Goal: Task Accomplishment & Management: Use online tool/utility

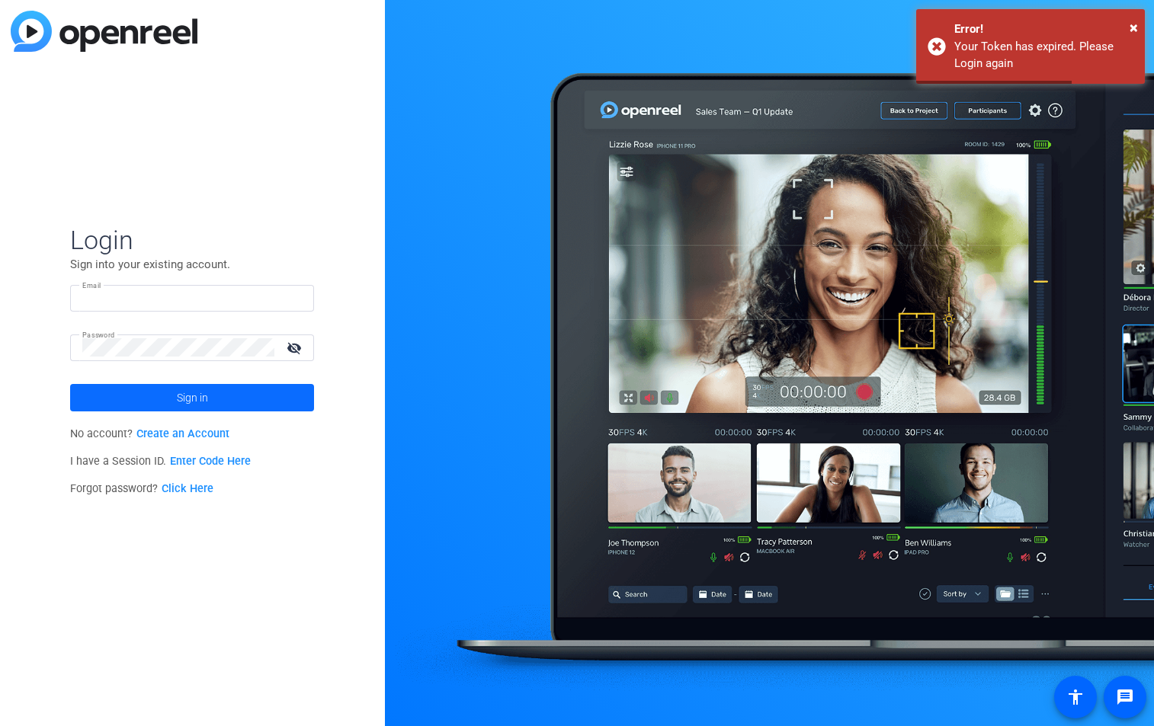
type input "[PERSON_NAME][EMAIL_ADDRESS][PERSON_NAME][DOMAIN_NAME]"
click at [178, 404] on span "Sign in" at bounding box center [192, 398] width 31 height 38
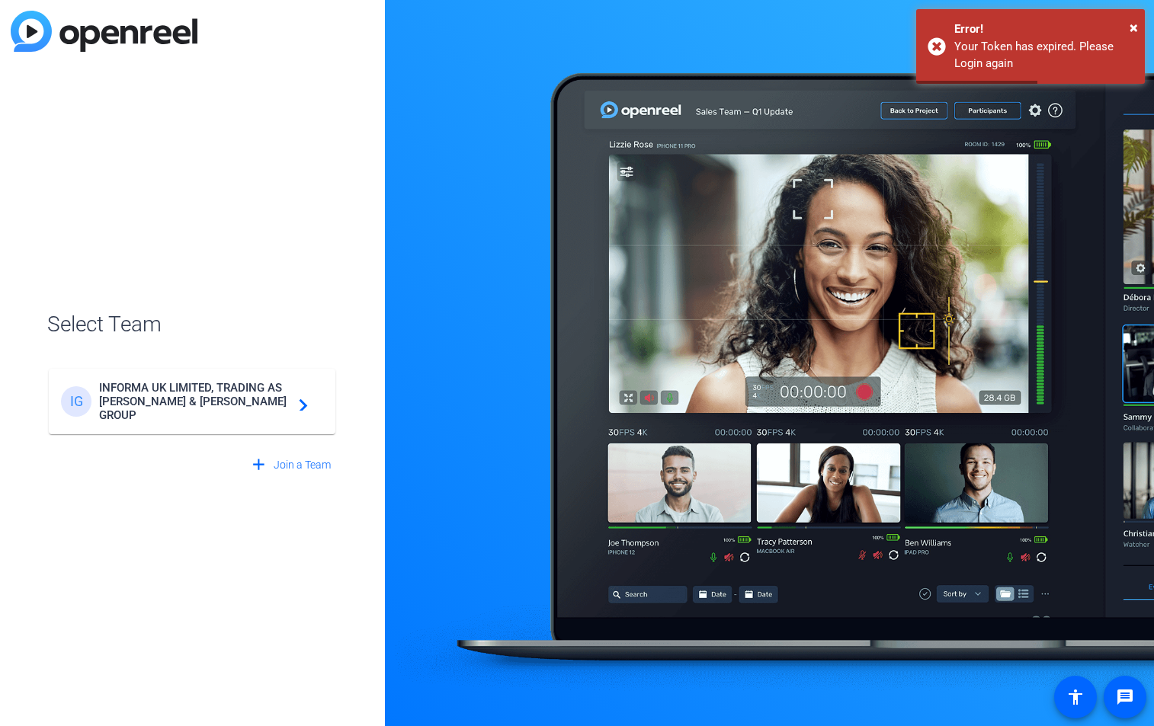
click at [180, 402] on span "INFORMA UK LIMITED, TRADING AS [PERSON_NAME] & [PERSON_NAME] GROUP" at bounding box center [194, 401] width 191 height 41
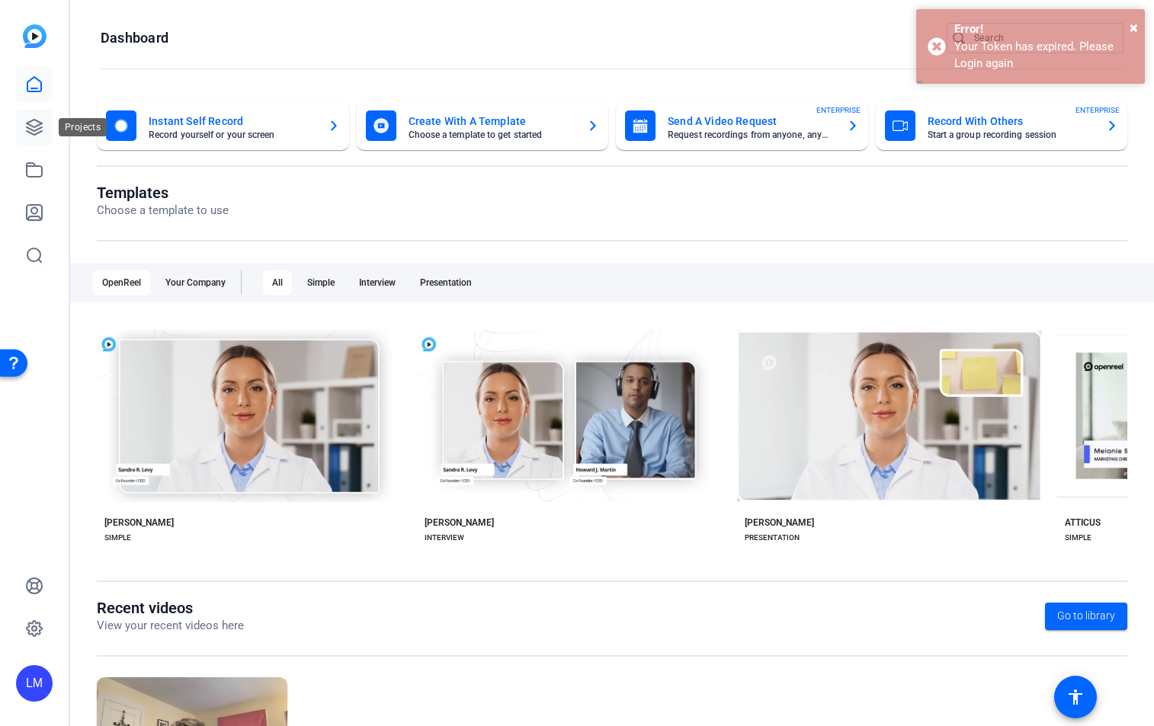
click at [35, 126] on icon at bounding box center [34, 127] width 15 height 15
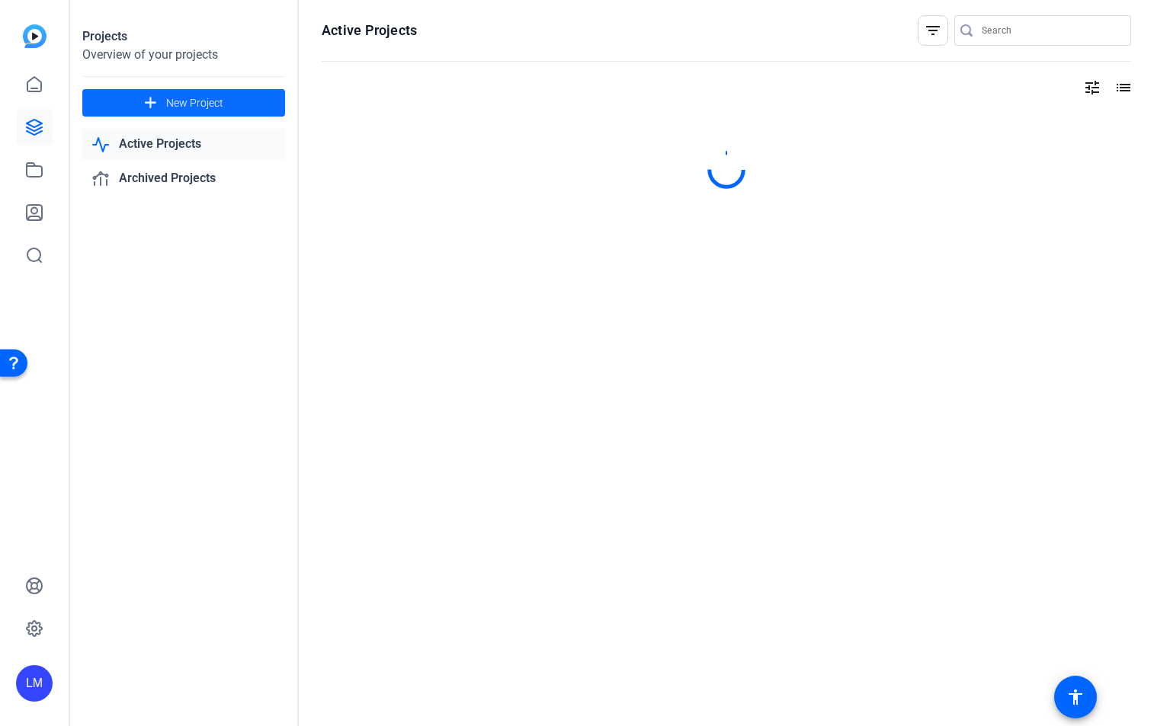
click at [175, 100] on span "New Project" at bounding box center [194, 103] width 57 height 16
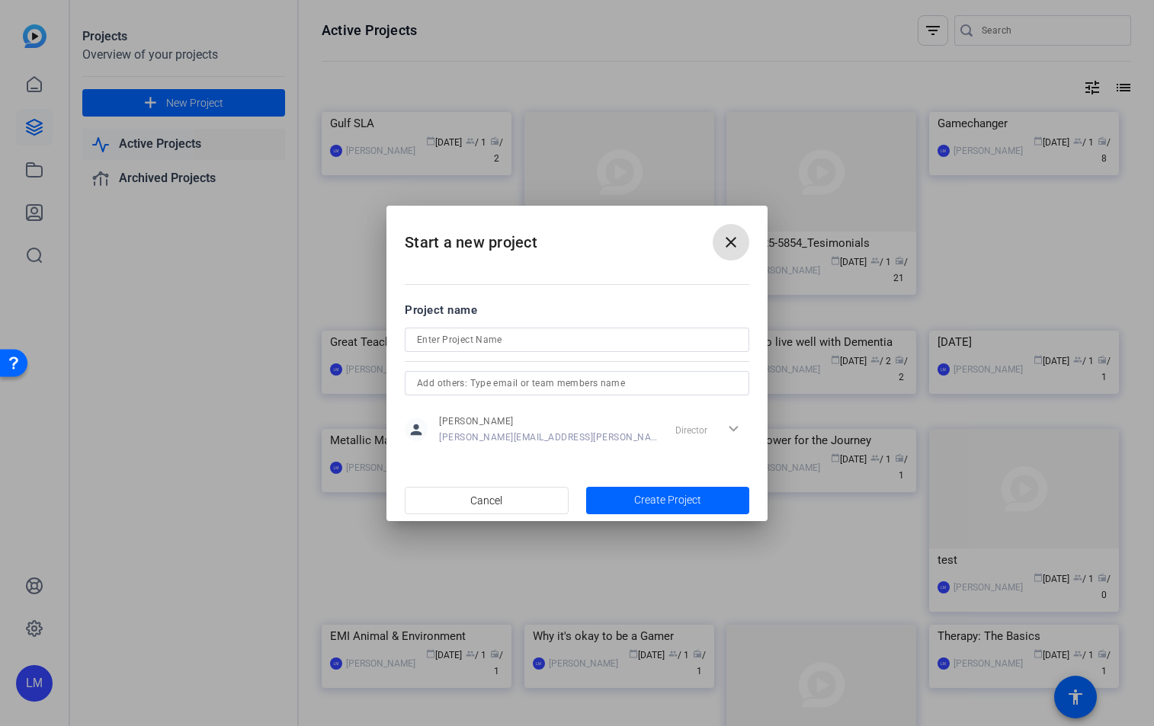
click at [503, 340] on input at bounding box center [577, 340] width 320 height 18
type input "Ask the Experts"
click at [660, 494] on span "Create Project" at bounding box center [667, 500] width 67 height 16
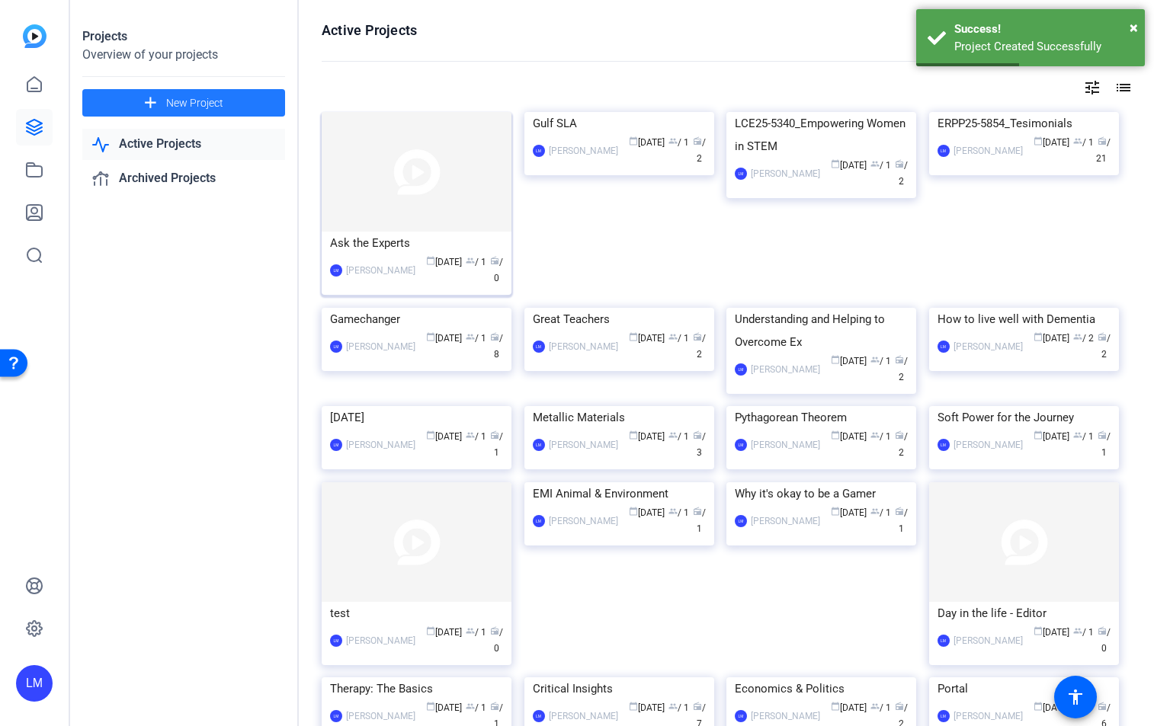
click at [406, 171] on img at bounding box center [417, 172] width 190 height 120
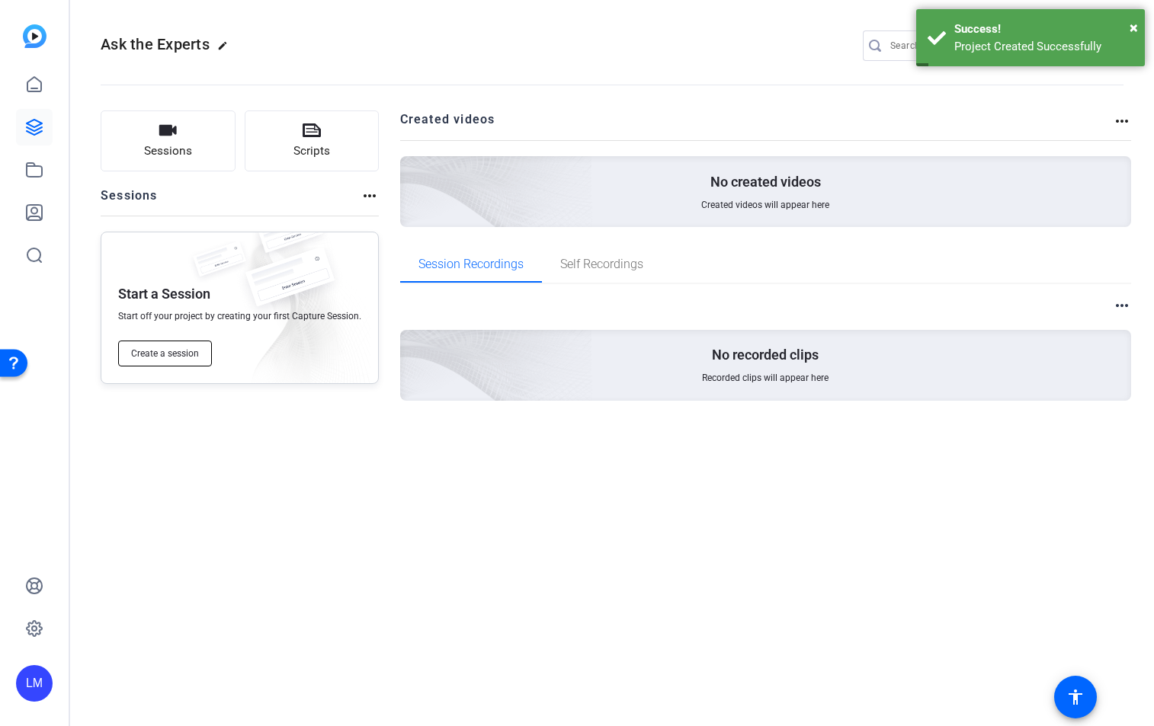
click at [165, 354] on span "Create a session" at bounding box center [165, 354] width 68 height 12
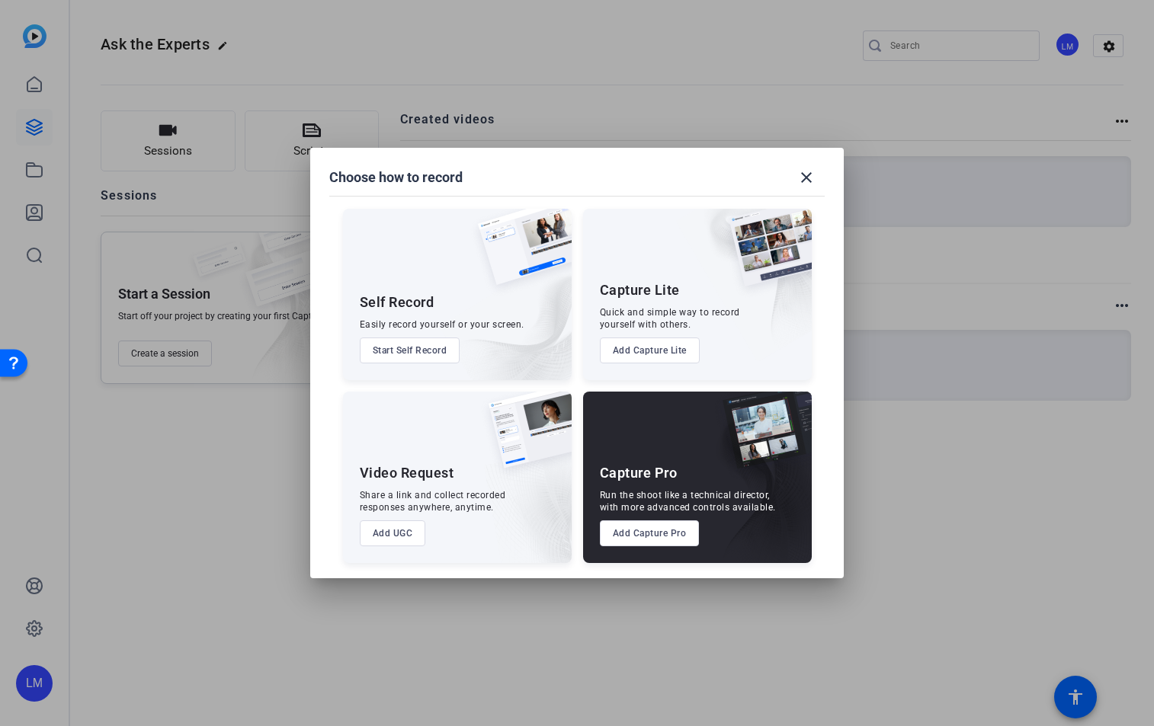
click at [674, 529] on button "Add Capture Pro" at bounding box center [650, 534] width 100 height 26
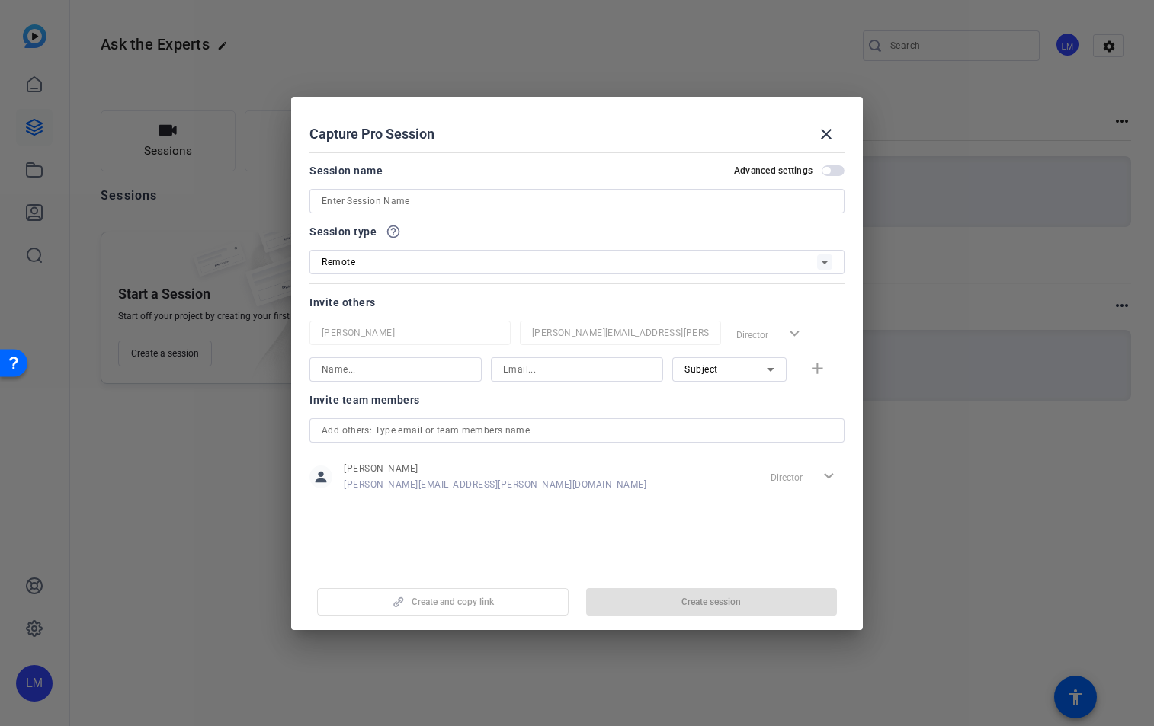
click at [396, 201] on input at bounding box center [577, 201] width 511 height 18
type input "S"
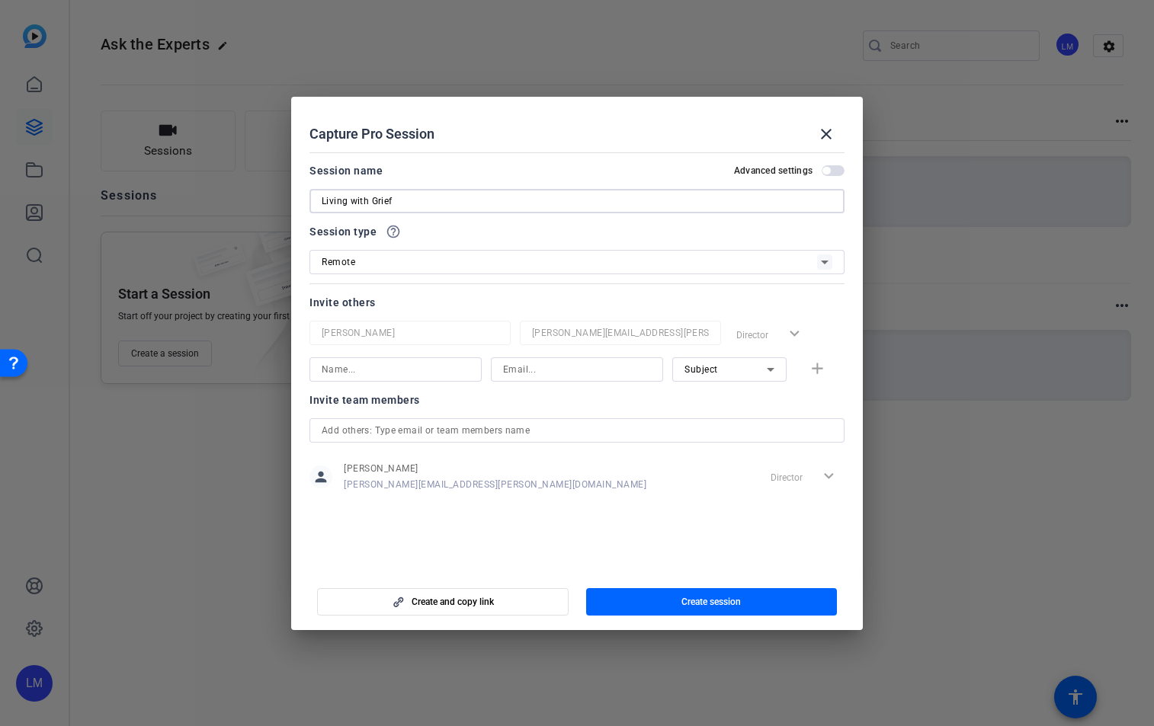
type input "Living with Grief"
click at [341, 373] on input at bounding box center [396, 369] width 148 height 18
drag, startPoint x: 354, startPoint y: 370, endPoint x: 239, endPoint y: 364, distance: 115.3
click at [248, 362] on div "Choose how to record close Self Record Easily record yourself or your screen. S…" at bounding box center [577, 363] width 1154 height 726
type input "[PERSON_NAME]"
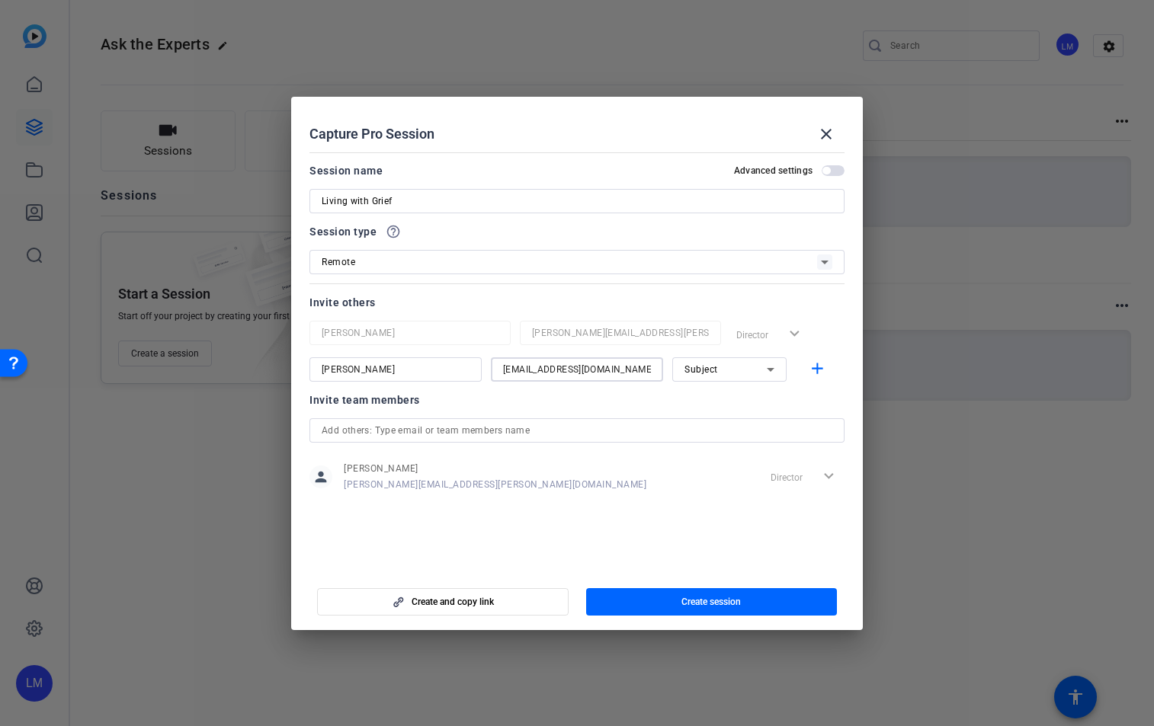
type input "[EMAIL_ADDRESS][DOMAIN_NAME]"
click at [821, 370] on mat-icon "add" at bounding box center [817, 369] width 19 height 19
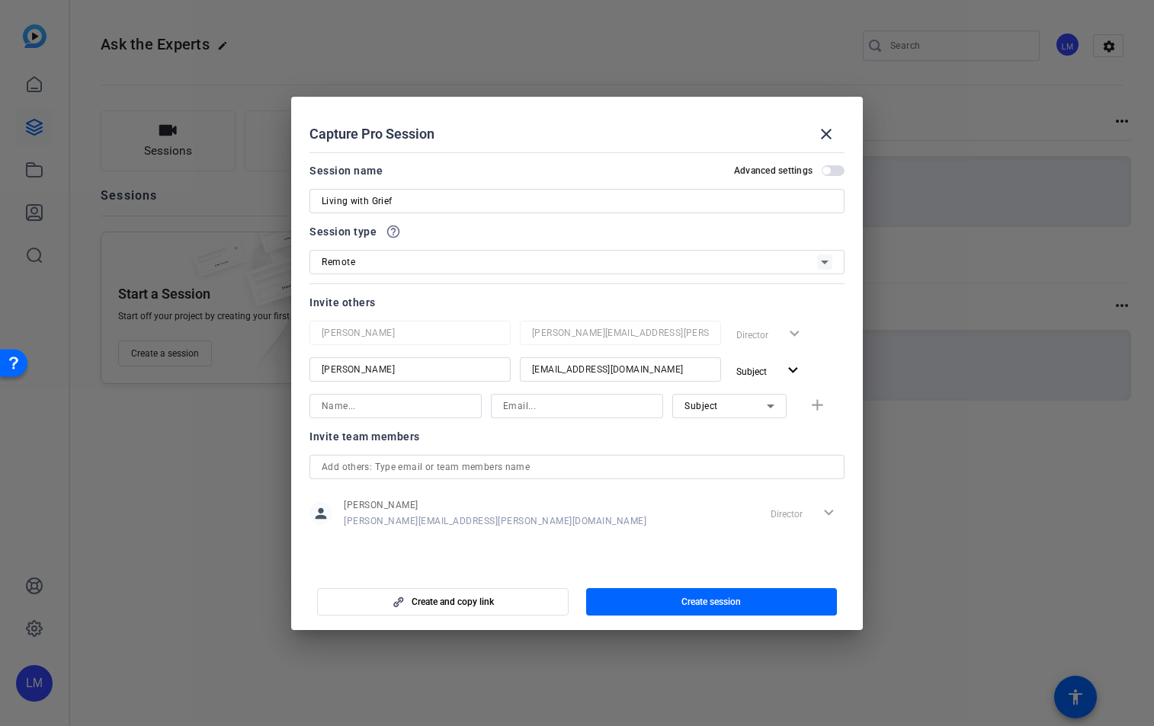
click at [841, 168] on span "button" at bounding box center [833, 170] width 23 height 11
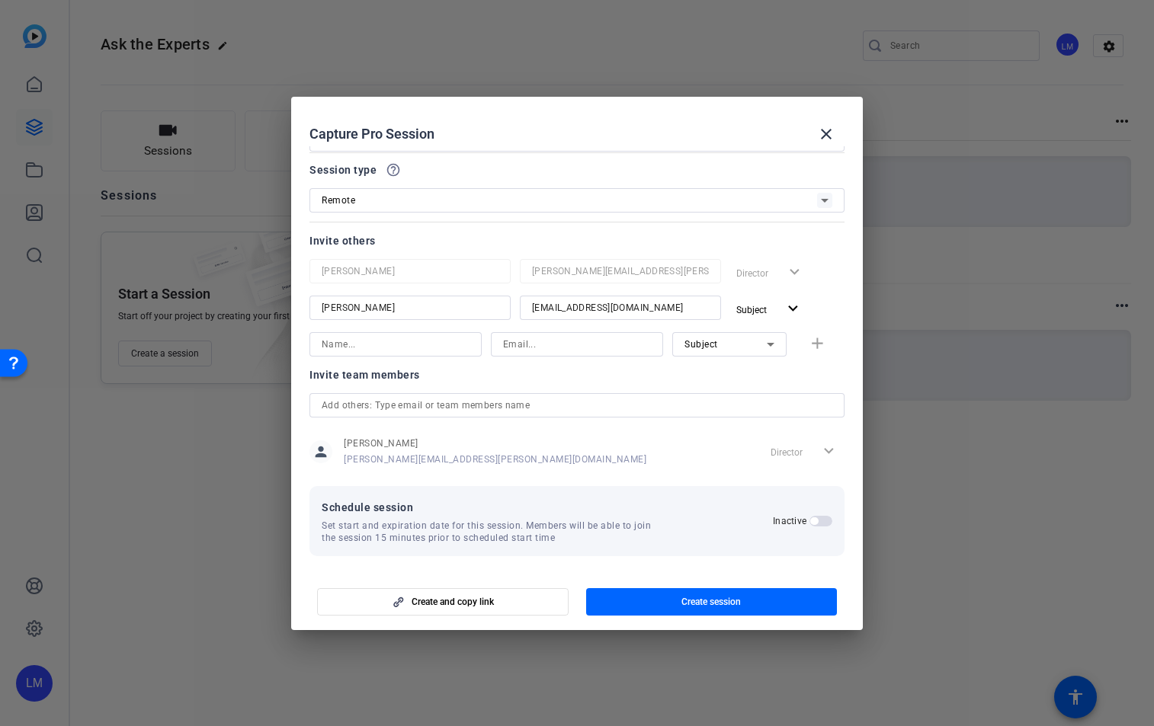
scroll to position [66, 0]
click at [824, 520] on div "Schedule session Set start and expiration date for this session. Members will b…" at bounding box center [576, 517] width 535 height 70
click at [815, 517] on span "button" at bounding box center [820, 517] width 23 height 11
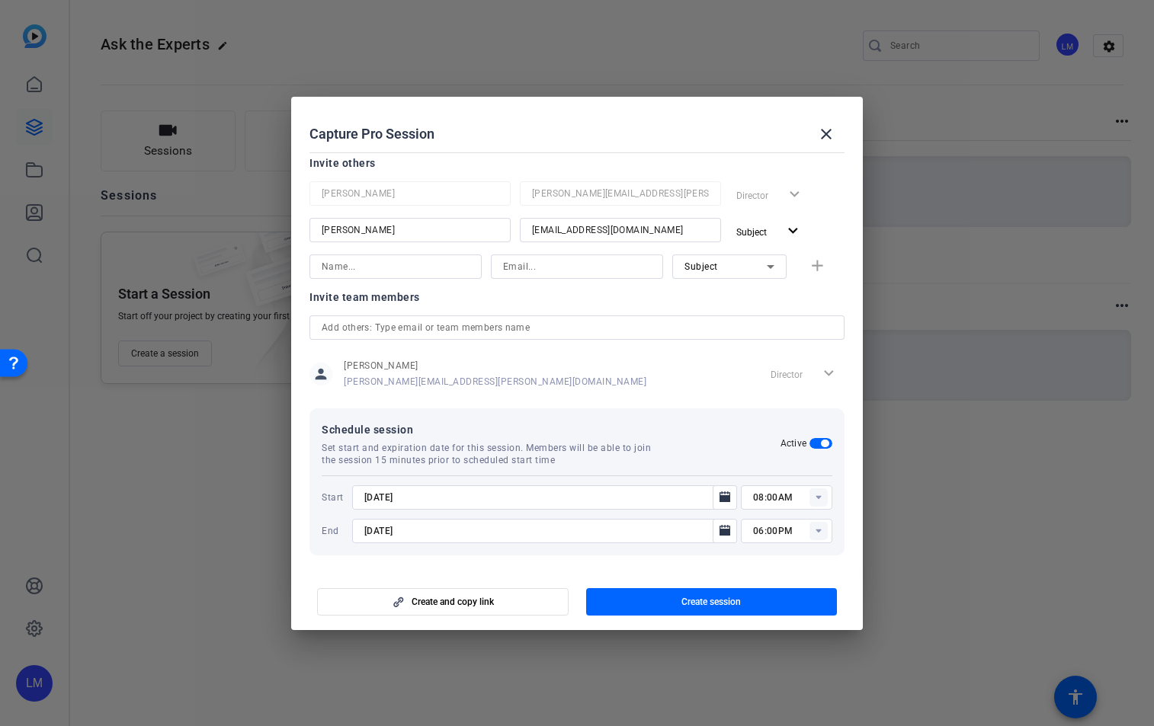
scroll to position [143, 0]
click at [427, 495] on input "[DATE]" at bounding box center [536, 494] width 345 height 18
click at [719, 494] on icon "Open calendar" at bounding box center [724, 494] width 11 height 11
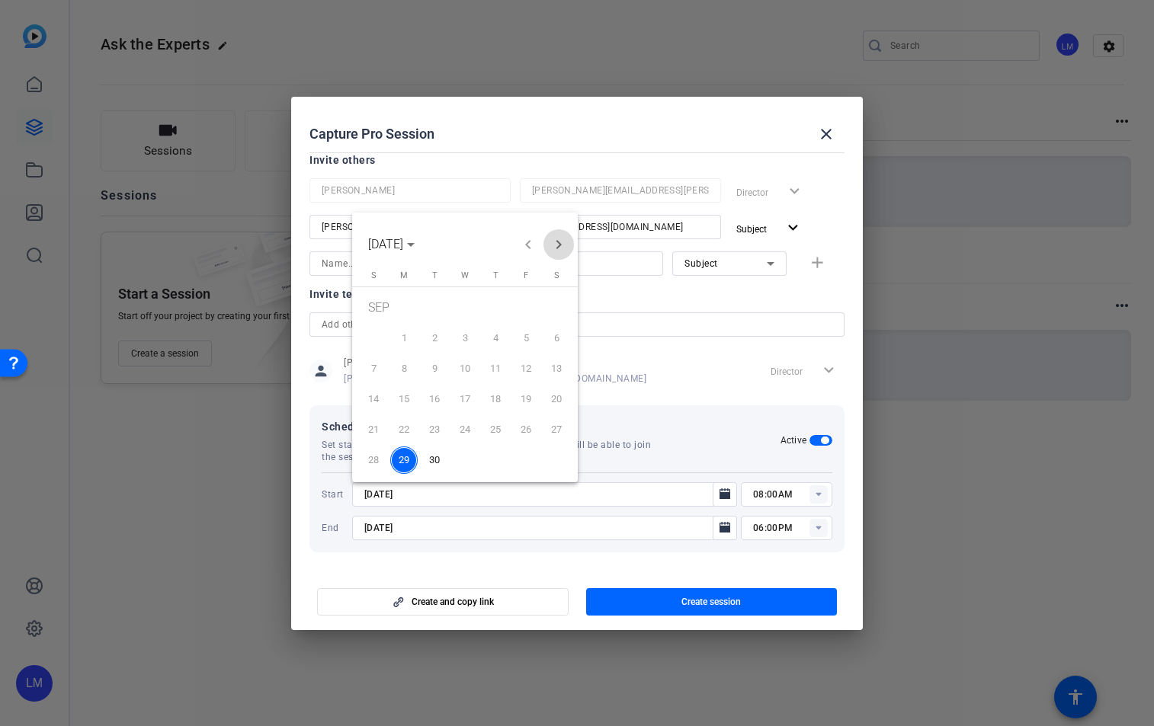
click at [561, 245] on span "Next month" at bounding box center [558, 244] width 30 height 30
click at [402, 346] on span "6" at bounding box center [403, 341] width 27 height 27
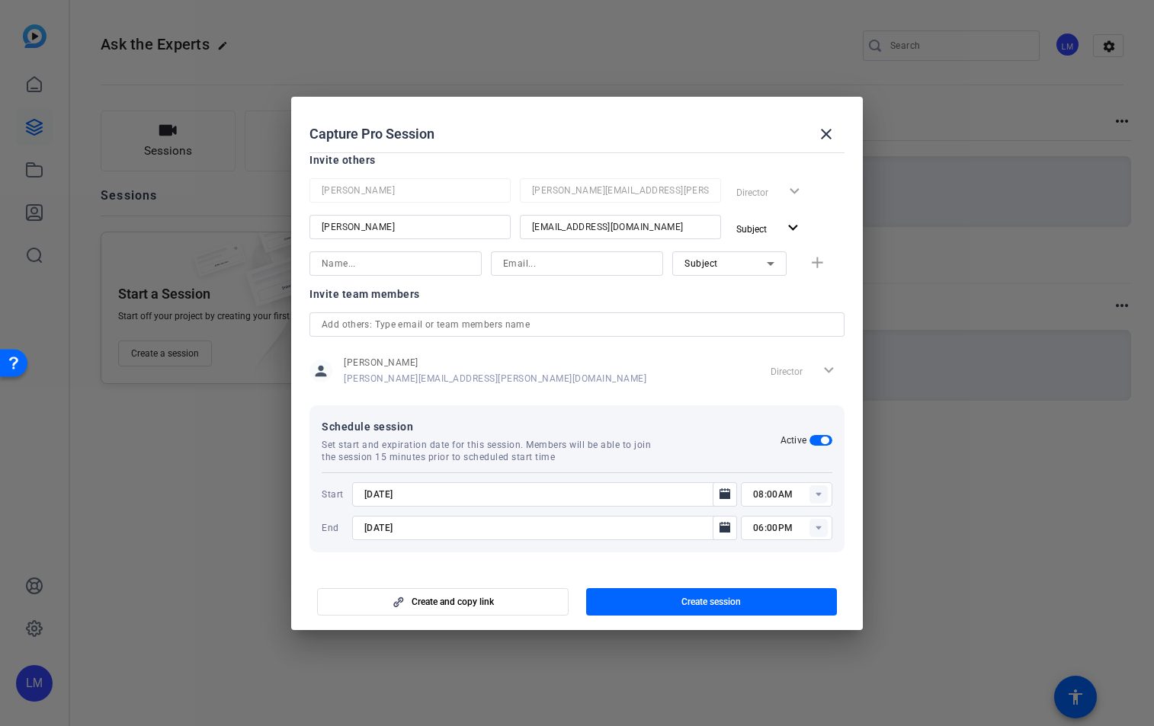
type input "[DATE]"
click at [809, 495] on rect at bounding box center [818, 494] width 18 height 18
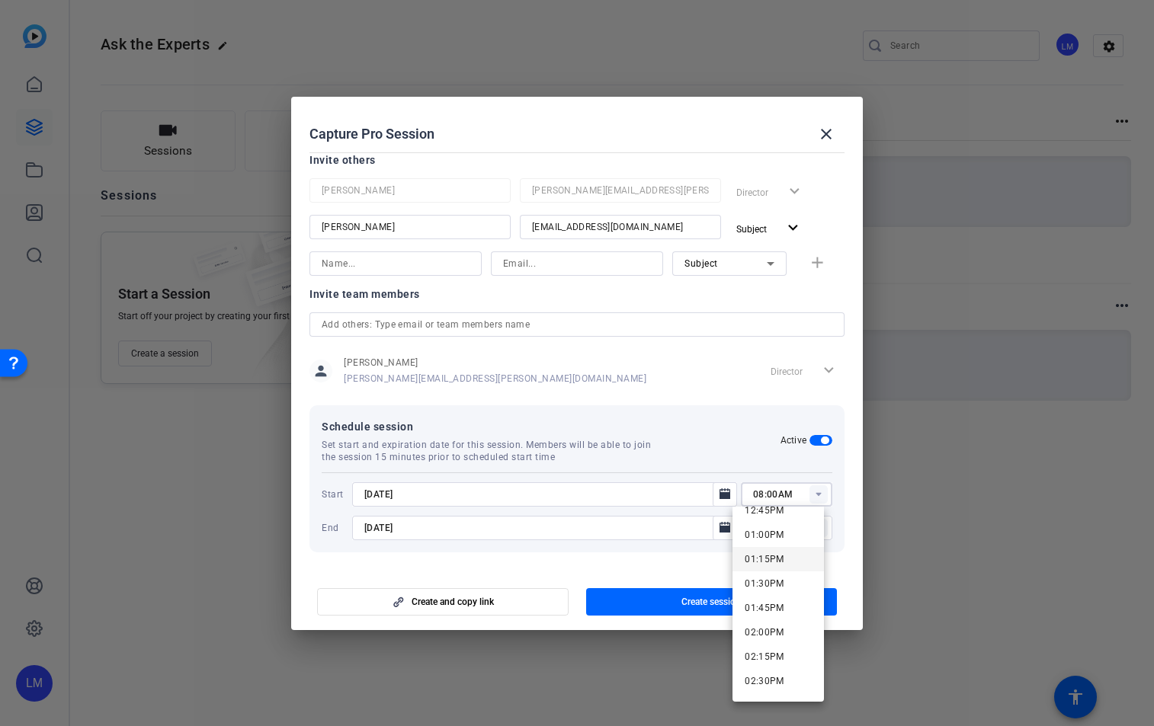
scroll to position [1260, 0]
click at [767, 636] on span "02:00PM" at bounding box center [765, 631] width 40 height 18
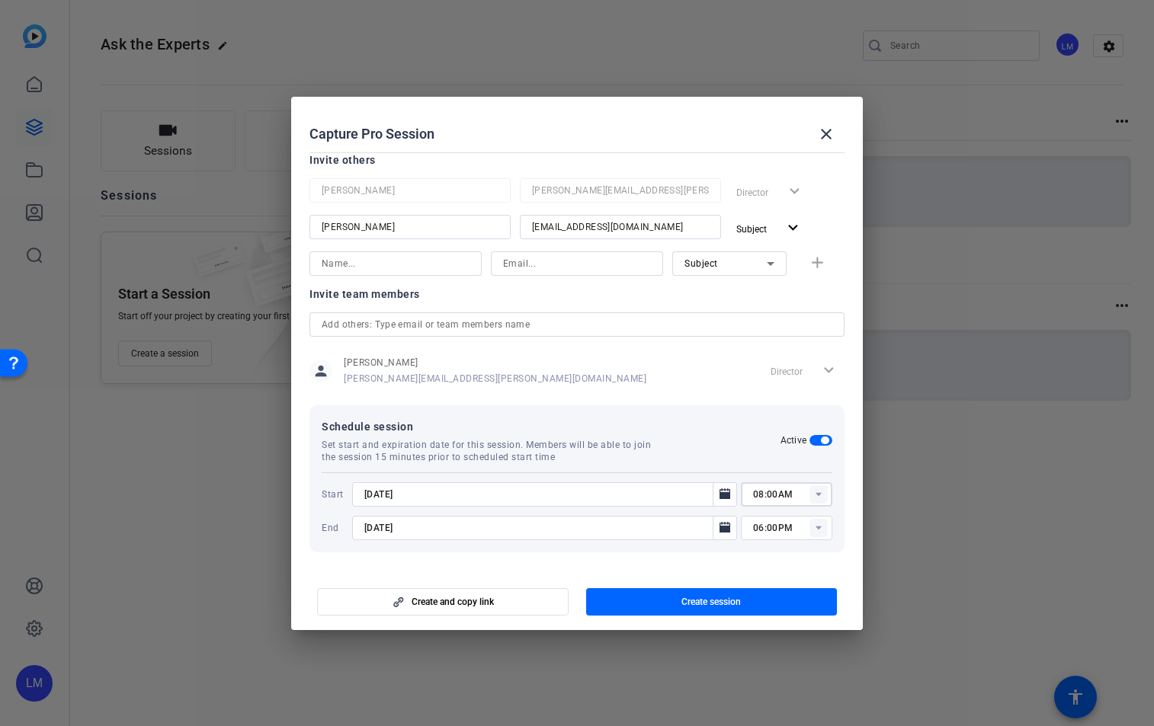
type input "02:00PM"
click at [809, 531] on rect at bounding box center [818, 528] width 18 height 18
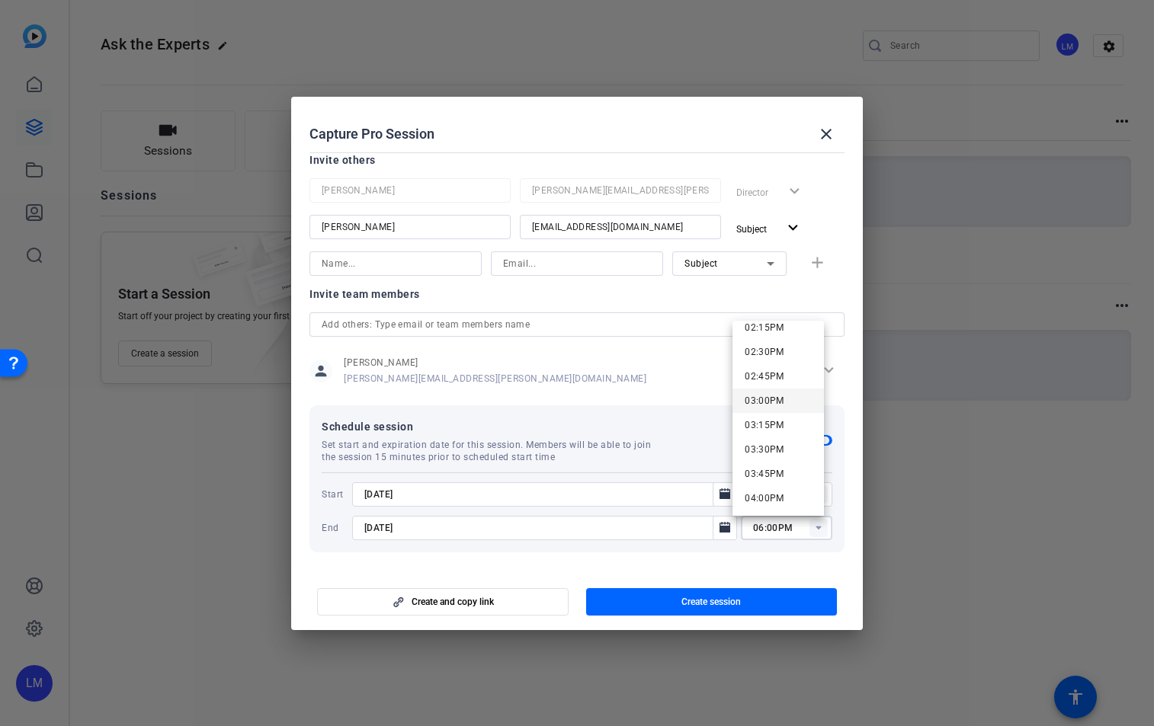
scroll to position [1405, 0]
click at [782, 449] on span "03:30PM" at bounding box center [765, 446] width 40 height 11
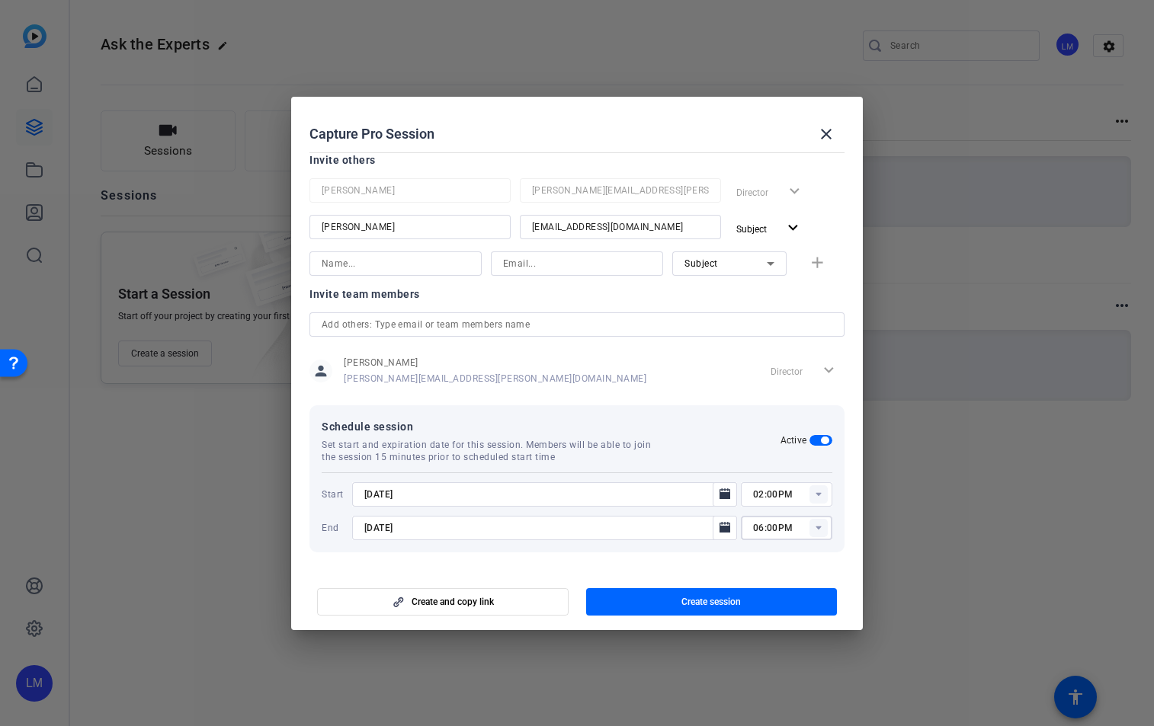
type input "03:30PM"
click at [723, 604] on span "Create session" at bounding box center [710, 602] width 59 height 12
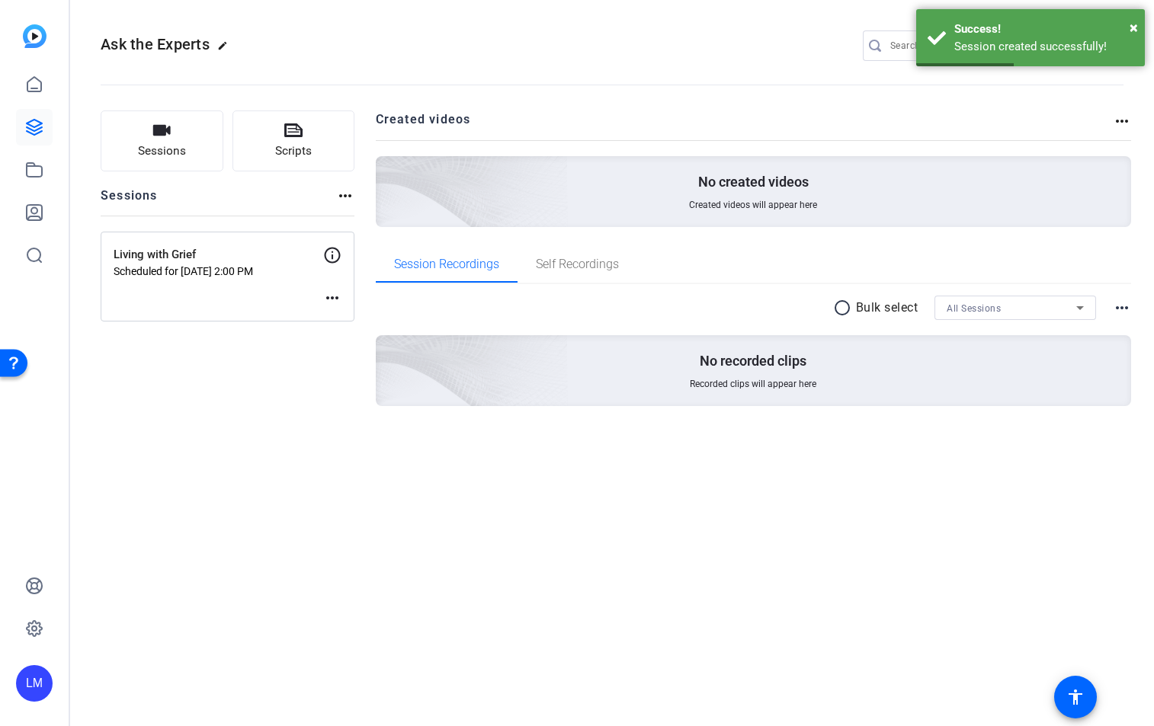
click at [336, 295] on mat-icon "more_horiz" at bounding box center [332, 298] width 18 height 18
click at [353, 316] on span "Edit Session" at bounding box center [369, 321] width 69 height 18
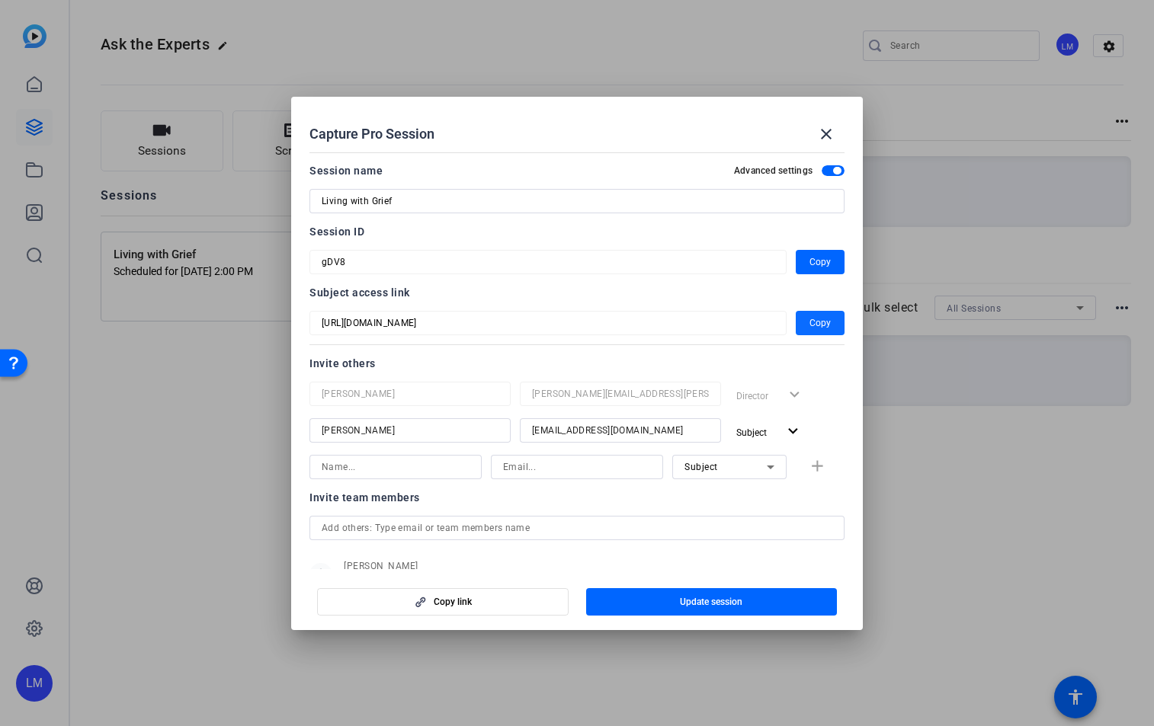
click at [819, 322] on span "Copy" at bounding box center [819, 323] width 21 height 18
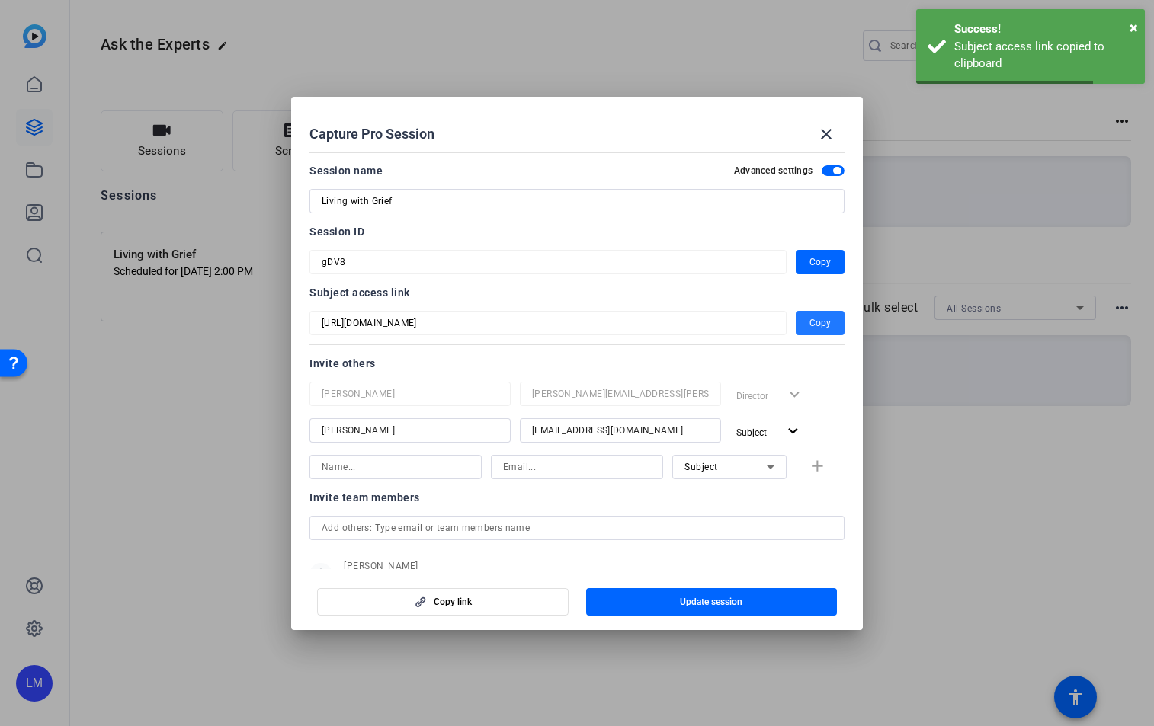
drag, startPoint x: 828, startPoint y: 130, endPoint x: 857, endPoint y: 149, distance: 34.9
click at [829, 130] on mat-icon "close" at bounding box center [826, 134] width 18 height 18
